Goal: Task Accomplishment & Management: Manage account settings

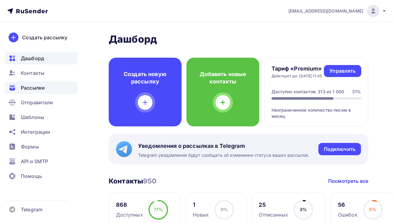
click at [45, 90] on div "Рассылки" at bounding box center [41, 87] width 73 height 12
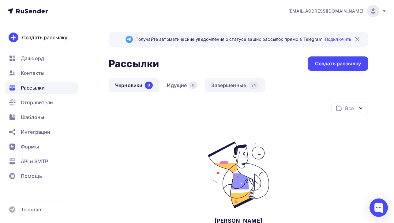
click at [233, 90] on link "Завершенные 24" at bounding box center [235, 85] width 60 height 14
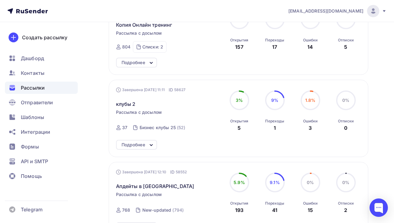
scroll to position [199, 0]
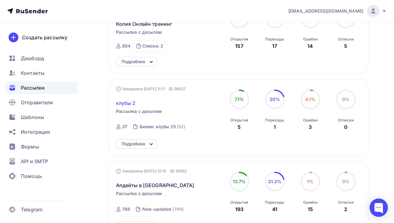
click at [127, 103] on span "клубы 2" at bounding box center [126, 102] width 20 height 7
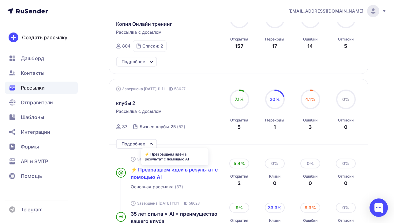
click at [195, 173] on span "⚡️ Превращаем идеи в результат с помощью AI" at bounding box center [174, 172] width 87 height 13
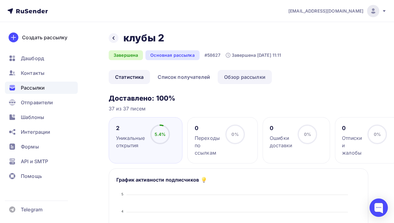
click at [233, 79] on link "Обзор рассылки" at bounding box center [245, 77] width 54 height 14
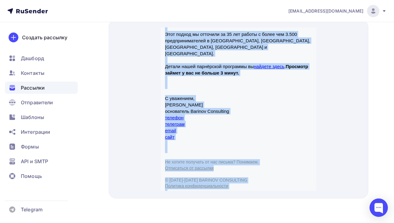
scroll to position [145, 0]
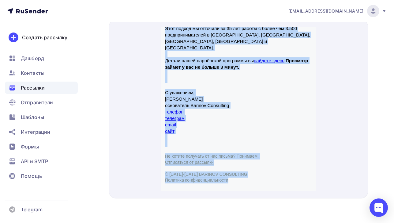
drag, startPoint x: 166, startPoint y: 75, endPoint x: 255, endPoint y: 168, distance: 129.1
click at [255, 168] on div "Добрый день! Меня зовут [PERSON_NAME], я основатель «[PERSON_NAME] Консалтинг».…" at bounding box center [238, 33] width 153 height 316
copy div "Loremi dolo! Sita conse Adipiscin Elitsed, d eiusmodtem «Incidid Utlaboreet». {…"
